Goal: Transaction & Acquisition: Download file/media

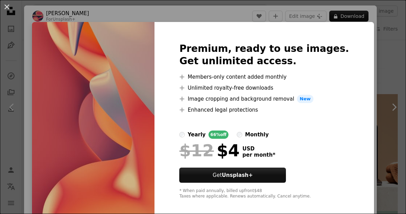
scroll to position [16149, 0]
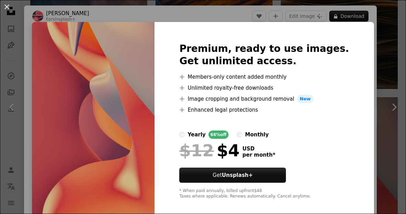
click at [10, 10] on button "An X shape" at bounding box center [7, 7] width 8 height 8
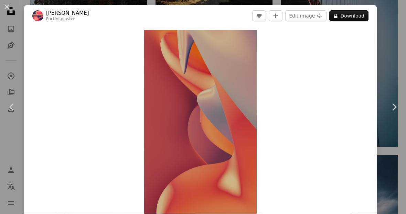
scroll to position [15724, 0]
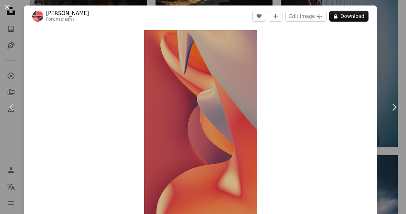
click at [3, 6] on button "An X shape" at bounding box center [7, 7] width 8 height 8
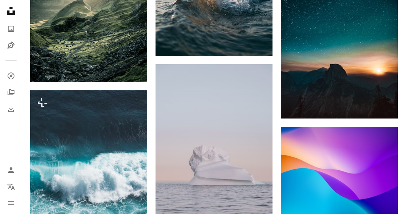
scroll to position [11339, 0]
click at [361, 169] on img at bounding box center [339, 171] width 117 height 89
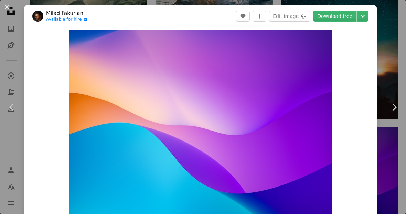
click at [388, 53] on div "An X shape Chevron left Chevron right Milad Fakurian Available for hire A check…" at bounding box center [203, 107] width 406 height 214
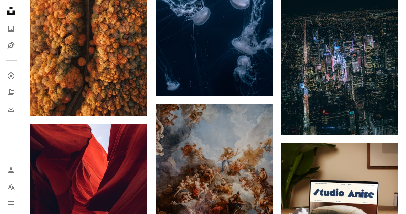
scroll to position [2629, 0]
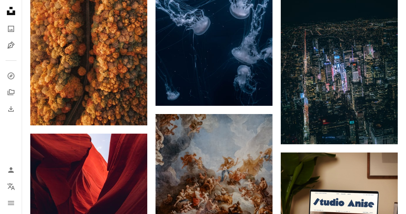
click at [259, 163] on img at bounding box center [213, 187] width 117 height 146
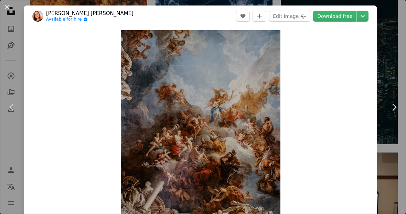
scroll to position [2645, 0]
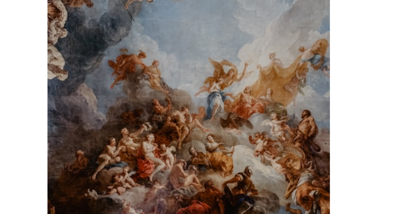
click at [173, 58] on img "Zoom in on this image" at bounding box center [201, 130] width 160 height 200
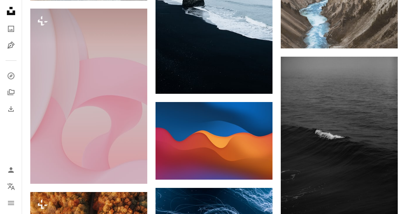
scroll to position [2385, 0]
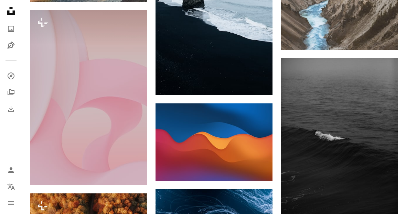
click at [248, 142] on img at bounding box center [213, 143] width 117 height 78
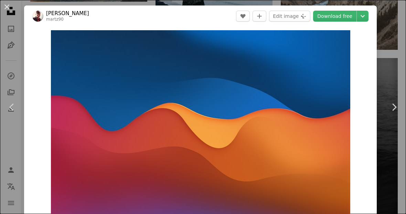
click at [336, 17] on link "Download free" at bounding box center [334, 16] width 43 height 11
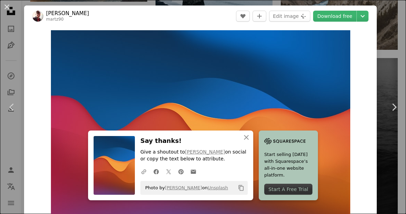
click at [388, 125] on link "Chevron right" at bounding box center [394, 107] width 24 height 66
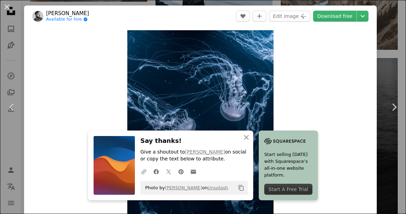
click at [391, 113] on icon "Chevron right" at bounding box center [393, 107] width 11 height 11
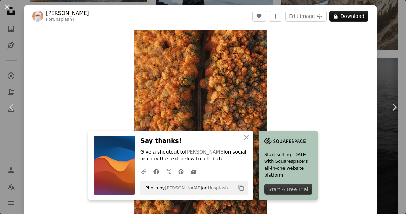
click at [394, 95] on link "Chevron right" at bounding box center [394, 107] width 24 height 66
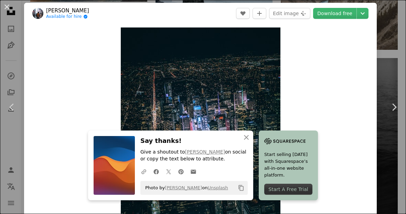
scroll to position [2, 0]
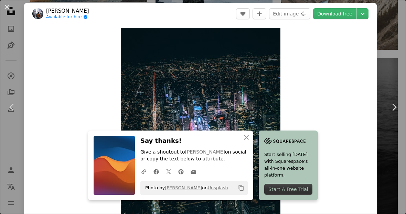
click at [11, 8] on button "An X shape" at bounding box center [7, 7] width 8 height 8
